Goal: Information Seeking & Learning: Learn about a topic

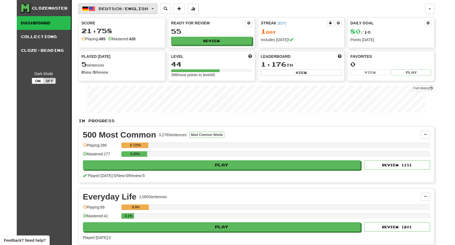
click at [96, 7] on button "Deutsch / English" at bounding box center [118, 9] width 79 height 10
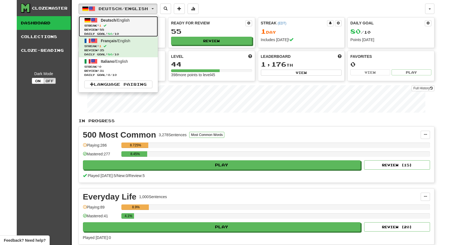
click at [124, 25] on span "Streak: 1" at bounding box center [118, 26] width 68 height 4
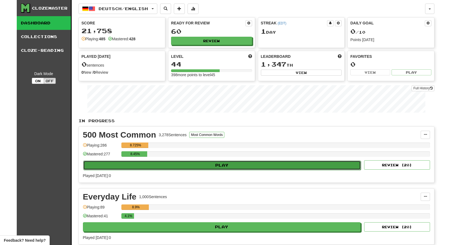
click at [226, 167] on button "Play" at bounding box center [222, 165] width 278 height 9
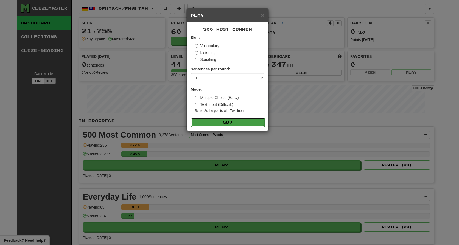
click at [227, 122] on button "Go" at bounding box center [228, 122] width 74 height 9
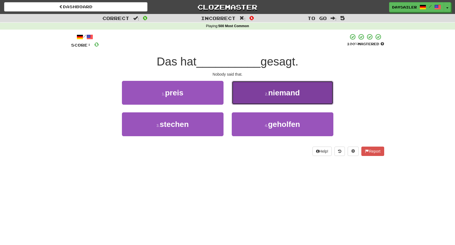
click at [264, 93] on button "2 . niemand" at bounding box center [283, 93] width 102 height 24
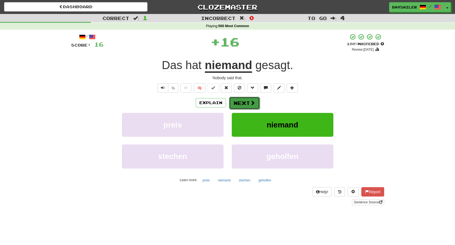
click at [235, 102] on button "Next" at bounding box center [244, 103] width 31 height 13
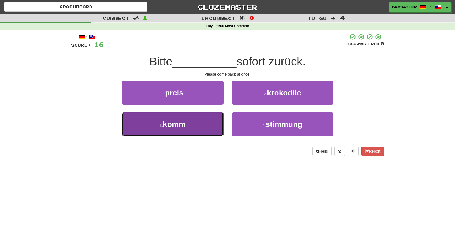
click at [194, 121] on button "3 . komm" at bounding box center [173, 125] width 102 height 24
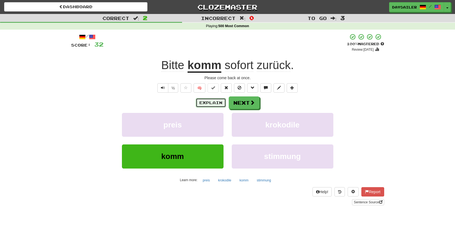
click at [220, 101] on button "Explain" at bounding box center [211, 102] width 30 height 9
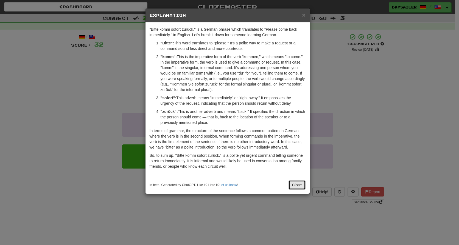
click at [296, 184] on button "Close" at bounding box center [297, 185] width 17 height 9
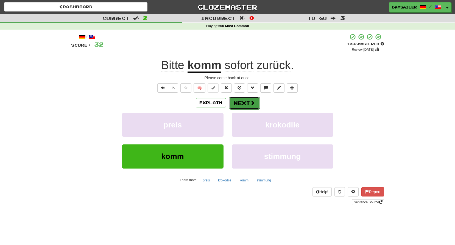
click at [244, 101] on button "Next" at bounding box center [244, 103] width 31 height 13
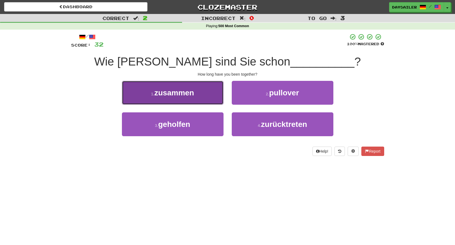
click at [198, 95] on button "1 . zusammen" at bounding box center [173, 93] width 102 height 24
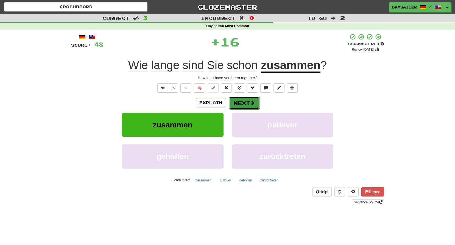
click at [239, 100] on button "Next" at bounding box center [244, 103] width 31 height 13
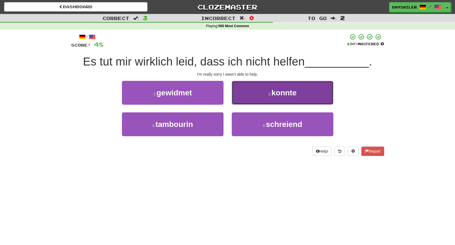
click at [264, 93] on button "2 . konnte" at bounding box center [283, 93] width 102 height 24
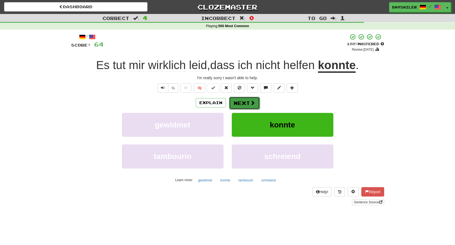
click at [244, 102] on button "Next" at bounding box center [244, 103] width 31 height 13
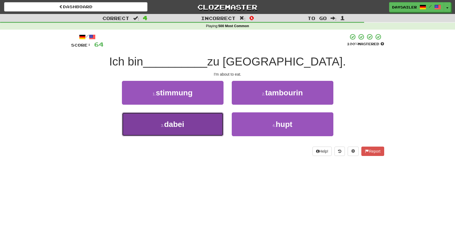
click at [183, 121] on span "dabei" at bounding box center [174, 124] width 20 height 9
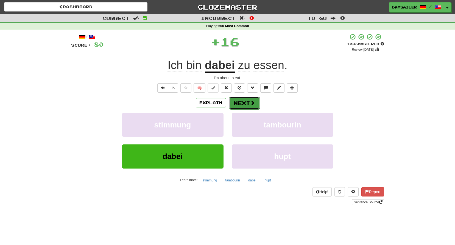
click at [240, 102] on button "Next" at bounding box center [244, 103] width 31 height 13
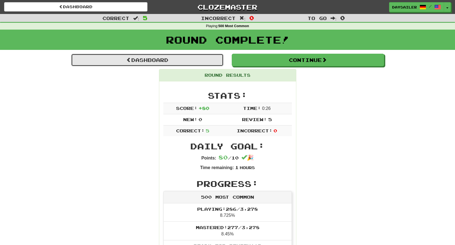
click at [167, 56] on link "Dashboard" at bounding box center [147, 60] width 152 height 13
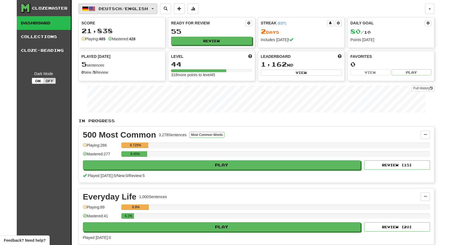
click at [124, 8] on span "Deutsch / English" at bounding box center [123, 8] width 49 height 5
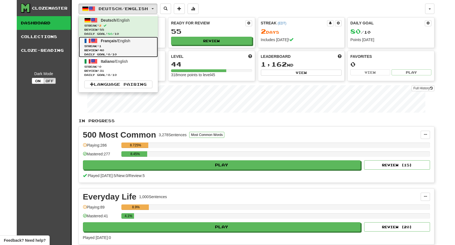
click at [121, 41] on span "Français / English" at bounding box center [115, 41] width 29 height 4
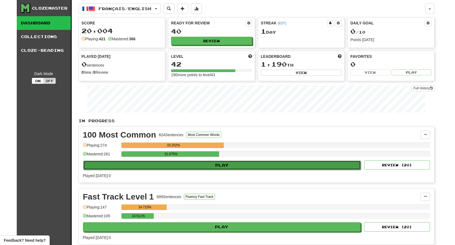
click at [238, 161] on button "Play" at bounding box center [222, 165] width 278 height 9
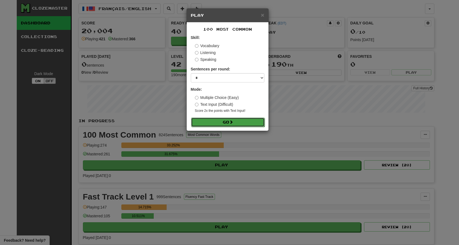
click at [237, 119] on button "Go" at bounding box center [228, 122] width 74 height 9
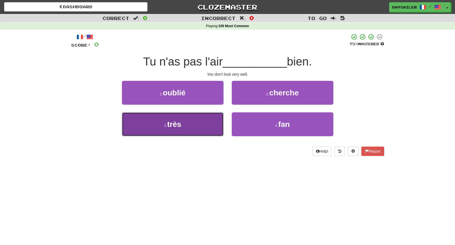
click at [177, 123] on span "très" at bounding box center [174, 124] width 14 height 9
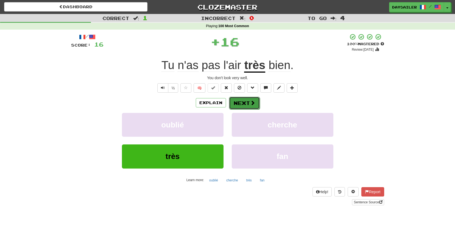
click at [242, 102] on button "Next" at bounding box center [244, 103] width 31 height 13
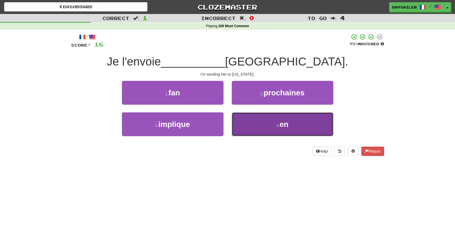
click at [263, 119] on button "4 . en" at bounding box center [283, 125] width 102 height 24
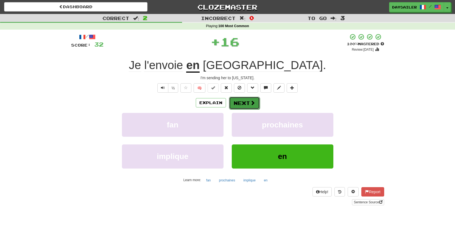
click at [238, 103] on button "Next" at bounding box center [244, 103] width 31 height 13
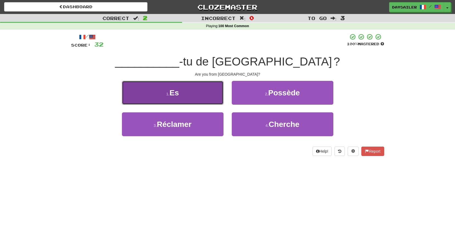
click at [189, 93] on button "1 . Es" at bounding box center [173, 93] width 102 height 24
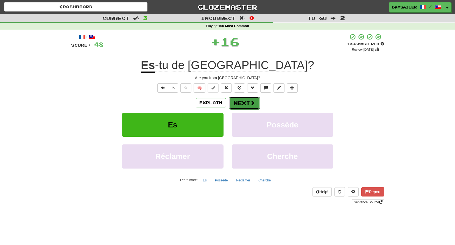
click at [238, 103] on button "Next" at bounding box center [244, 103] width 31 height 13
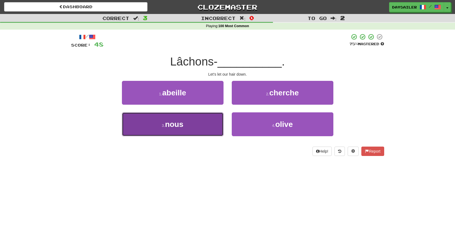
click at [193, 120] on button "3 . nous" at bounding box center [173, 125] width 102 height 24
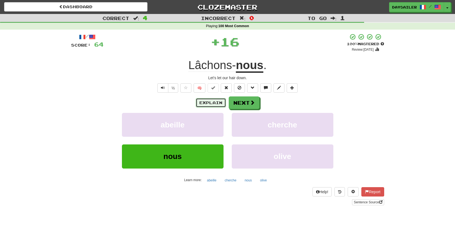
click at [210, 102] on button "Explain" at bounding box center [211, 102] width 30 height 9
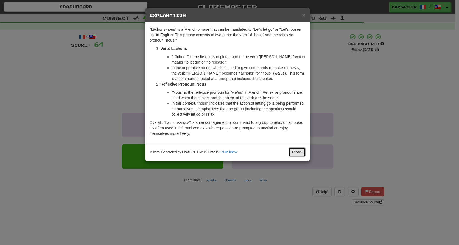
click at [296, 153] on button "Close" at bounding box center [297, 152] width 17 height 9
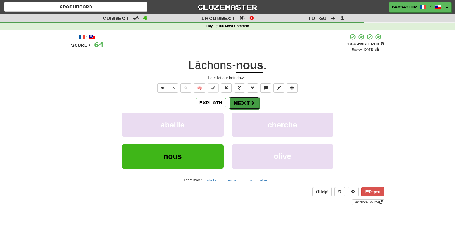
click at [248, 102] on button "Next" at bounding box center [244, 103] width 31 height 13
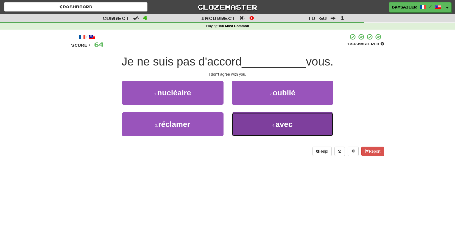
click at [274, 124] on small "4 ." at bounding box center [273, 126] width 3 height 4
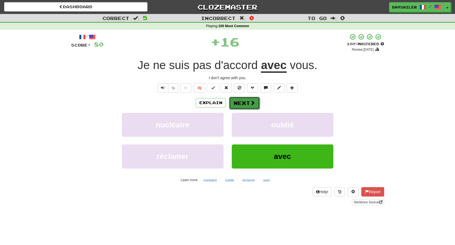
click at [251, 104] on span at bounding box center [252, 102] width 5 height 5
